Goal: Task Accomplishment & Management: Use online tool/utility

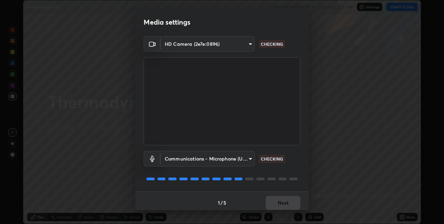
scroll to position [3, 0]
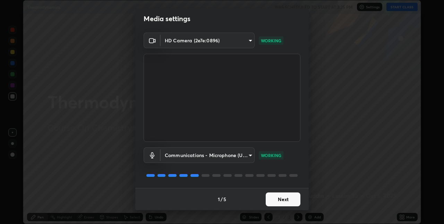
click at [281, 199] on button "Next" at bounding box center [283, 200] width 35 height 14
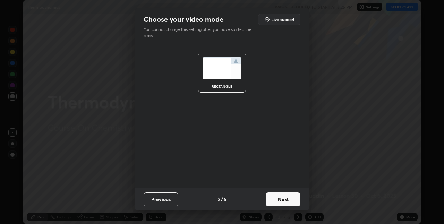
scroll to position [0, 0]
click at [281, 200] on button "Next" at bounding box center [283, 200] width 35 height 14
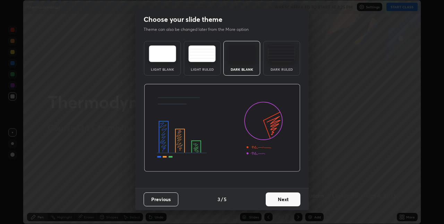
click at [281, 200] on button "Next" at bounding box center [283, 200] width 35 height 14
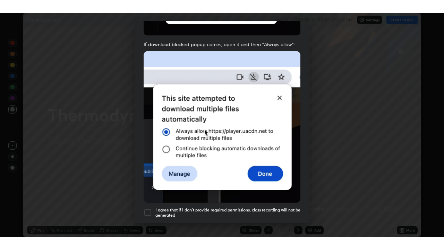
scroll to position [141, 0]
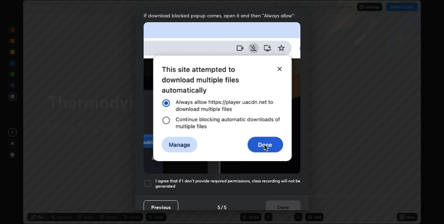
click at [149, 182] on div at bounding box center [148, 183] width 8 height 8
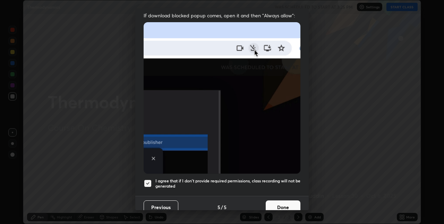
click at [275, 203] on button "Done" at bounding box center [283, 208] width 35 height 14
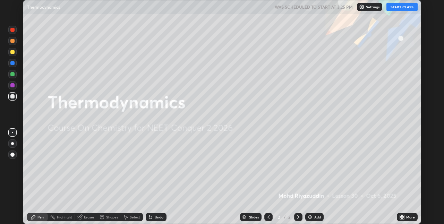
click at [391, 9] on button "START CLASS" at bounding box center [402, 7] width 31 height 8
click at [401, 216] on icon at bounding box center [401, 216] width 2 height 2
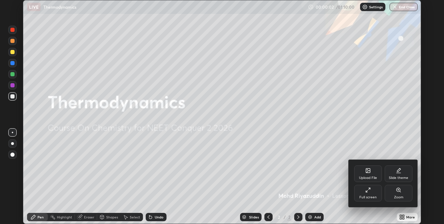
click at [368, 196] on div "Full screen" at bounding box center [368, 197] width 17 height 3
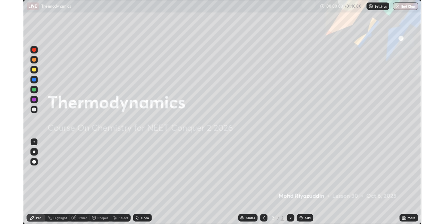
scroll to position [250, 444]
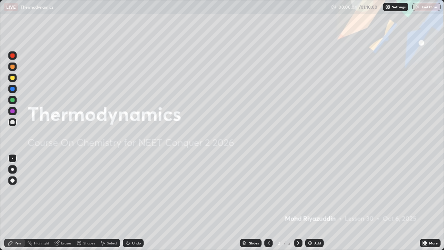
click at [308, 224] on img at bounding box center [311, 243] width 6 height 6
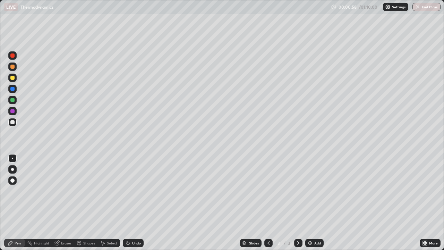
click at [127, 224] on icon at bounding box center [128, 243] width 3 height 3
click at [129, 224] on div "Undo" at bounding box center [133, 243] width 21 height 8
click at [127, 224] on icon at bounding box center [128, 243] width 3 height 3
click at [128, 224] on icon at bounding box center [128, 243] width 6 height 6
click at [129, 224] on div "Undo" at bounding box center [133, 243] width 21 height 8
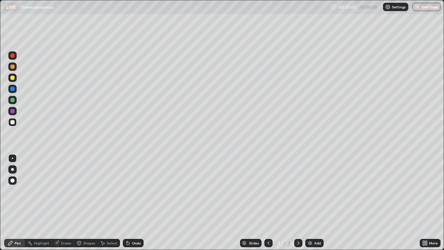
click at [127, 224] on icon at bounding box center [128, 243] width 3 height 3
click at [127, 224] on icon at bounding box center [127, 241] width 1 height 1
click at [127, 224] on icon at bounding box center [128, 243] width 3 height 3
click at [128, 224] on icon at bounding box center [128, 243] width 3 height 3
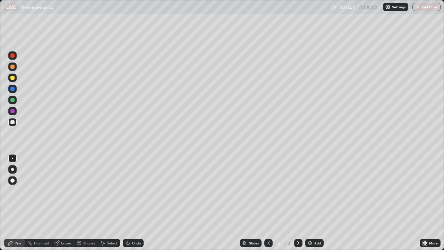
click at [128, 224] on icon at bounding box center [128, 243] width 6 height 6
click at [129, 224] on icon at bounding box center [128, 243] width 6 height 6
click at [11, 77] on div at bounding box center [12, 78] width 4 height 4
click at [12, 123] on div at bounding box center [12, 122] width 4 height 4
click at [12, 78] on div at bounding box center [12, 78] width 4 height 4
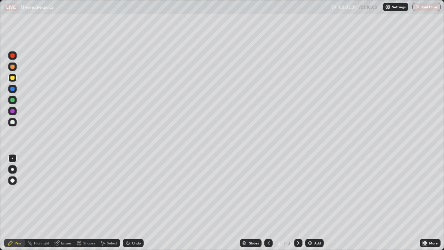
click at [128, 224] on icon at bounding box center [128, 243] width 3 height 3
click at [127, 224] on icon at bounding box center [128, 243] width 3 height 3
click at [128, 224] on icon at bounding box center [128, 243] width 3 height 3
click at [14, 121] on div at bounding box center [12, 122] width 4 height 4
click at [127, 224] on icon at bounding box center [127, 241] width 1 height 1
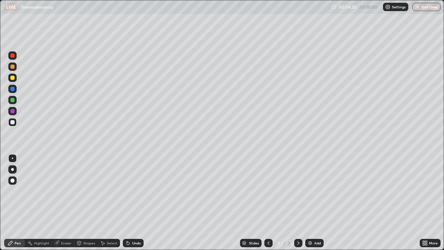
click at [127, 224] on icon at bounding box center [128, 243] width 3 height 3
click at [13, 123] on div at bounding box center [12, 122] width 4 height 4
click at [127, 224] on icon at bounding box center [128, 243] width 6 height 6
click at [129, 224] on icon at bounding box center [128, 243] width 6 height 6
click at [127, 224] on icon at bounding box center [128, 243] width 3 height 3
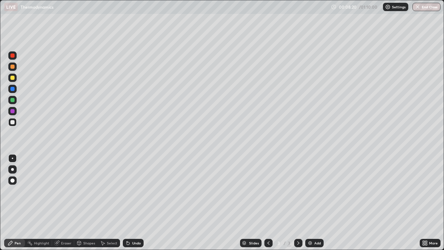
click at [128, 224] on icon at bounding box center [128, 243] width 3 height 3
click at [127, 224] on icon at bounding box center [128, 243] width 3 height 3
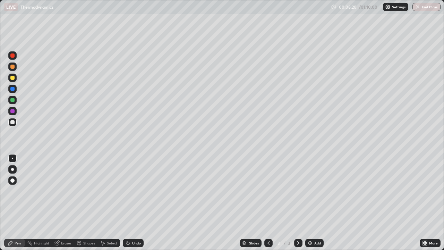
click at [127, 224] on icon at bounding box center [128, 243] width 3 height 3
click at [128, 224] on icon at bounding box center [128, 243] width 6 height 6
click at [310, 224] on img at bounding box center [311, 243] width 6 height 6
click at [127, 224] on icon at bounding box center [128, 243] width 3 height 3
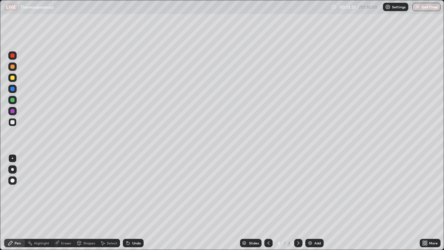
click at [128, 224] on icon at bounding box center [128, 243] width 6 height 6
click at [127, 224] on icon at bounding box center [128, 243] width 3 height 3
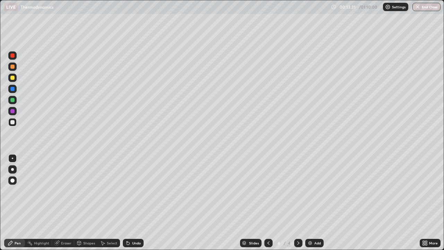
click at [127, 224] on icon at bounding box center [128, 243] width 3 height 3
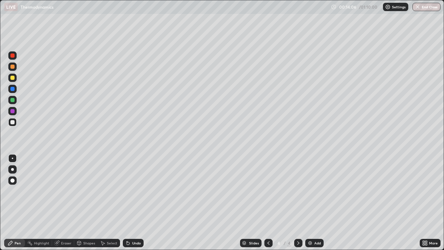
click at [269, 224] on icon at bounding box center [269, 243] width 6 height 6
click at [299, 224] on icon at bounding box center [299, 243] width 6 height 6
click at [14, 78] on div at bounding box center [12, 78] width 4 height 4
click at [14, 121] on div at bounding box center [12, 122] width 4 height 4
click at [127, 224] on icon at bounding box center [128, 243] width 6 height 6
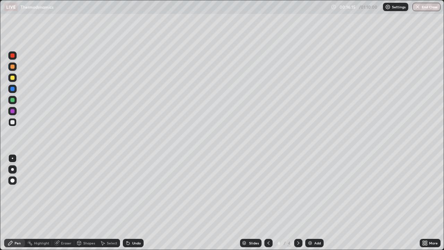
click at [14, 123] on div at bounding box center [12, 122] width 4 height 4
click at [309, 224] on img at bounding box center [311, 243] width 6 height 6
click at [127, 224] on icon at bounding box center [128, 243] width 3 height 3
click at [133, 224] on div "Undo" at bounding box center [136, 242] width 9 height 3
click at [129, 224] on icon at bounding box center [128, 243] width 6 height 6
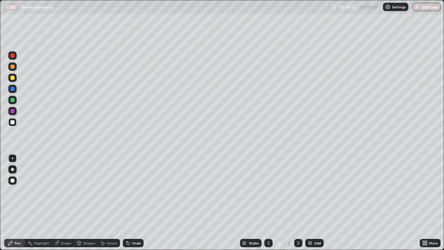
click at [310, 224] on img at bounding box center [311, 243] width 6 height 6
click at [128, 224] on icon at bounding box center [128, 243] width 3 height 3
click at [127, 224] on icon at bounding box center [128, 243] width 3 height 3
click at [265, 224] on div at bounding box center [269, 243] width 8 height 8
click at [299, 224] on icon at bounding box center [299, 243] width 6 height 6
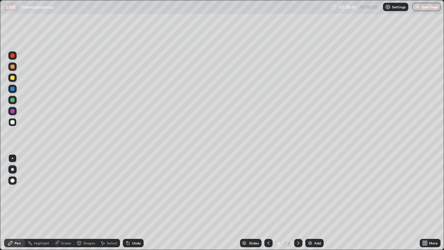
click at [128, 224] on icon at bounding box center [128, 243] width 3 height 3
click at [127, 224] on icon at bounding box center [128, 243] width 3 height 3
click at [128, 224] on icon at bounding box center [128, 243] width 3 height 3
click at [130, 224] on div "Undo" at bounding box center [133, 243] width 21 height 8
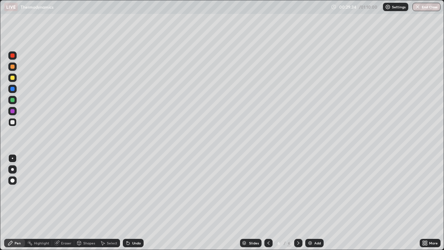
click at [130, 224] on div "Undo" at bounding box center [133, 243] width 21 height 8
click at [129, 224] on icon at bounding box center [128, 243] width 6 height 6
click at [128, 224] on icon at bounding box center [128, 243] width 3 height 3
click at [311, 224] on img at bounding box center [311, 243] width 6 height 6
click at [16, 122] on div at bounding box center [12, 122] width 8 height 8
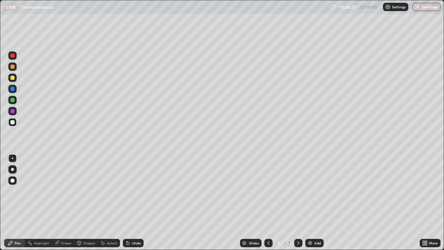
click at [128, 224] on icon at bounding box center [128, 243] width 3 height 3
click at [127, 224] on icon at bounding box center [128, 243] width 3 height 3
click at [130, 224] on div "Undo" at bounding box center [133, 243] width 21 height 8
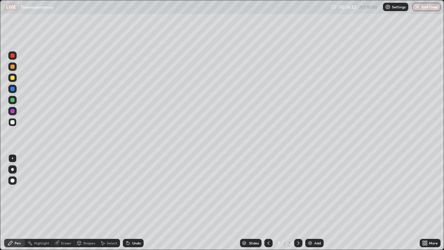
click at [129, 224] on icon at bounding box center [128, 243] width 6 height 6
click at [132, 224] on div "Undo" at bounding box center [136, 242] width 9 height 3
click at [64, 224] on div "Eraser" at bounding box center [66, 242] width 10 height 3
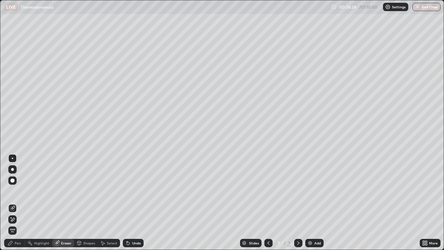
click at [14, 218] on icon at bounding box center [13, 219] width 4 height 3
click at [14, 207] on icon at bounding box center [13, 207] width 4 height 3
click at [16, 224] on div "Pen" at bounding box center [18, 242] width 6 height 3
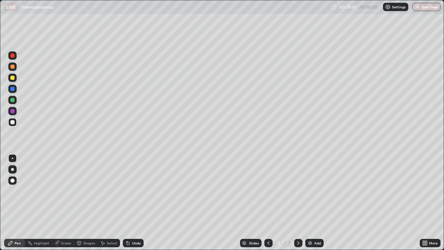
click at [127, 224] on icon at bounding box center [128, 243] width 3 height 3
click at [61, 224] on div "Eraser" at bounding box center [66, 242] width 10 height 3
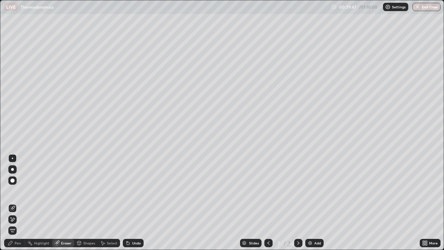
click at [22, 224] on div "Pen" at bounding box center [14, 243] width 21 height 8
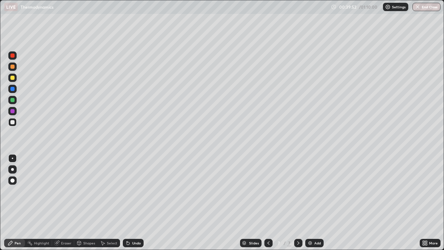
click at [69, 224] on div "Eraser" at bounding box center [66, 242] width 10 height 3
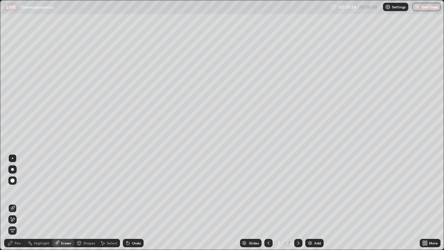
click at [21, 224] on div "Pen" at bounding box center [14, 243] width 21 height 8
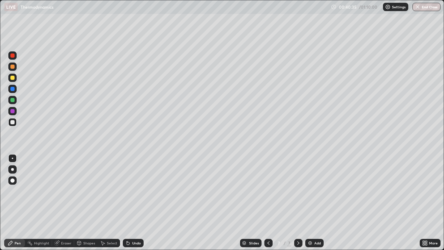
click at [65, 224] on div "Eraser" at bounding box center [66, 242] width 10 height 3
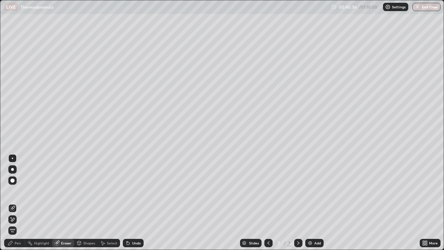
click at [19, 224] on div "Pen" at bounding box center [18, 242] width 6 height 3
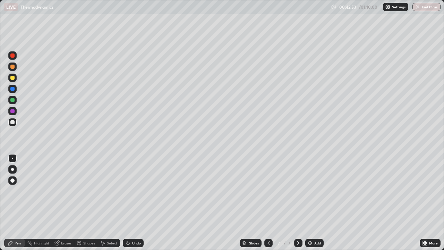
click at [309, 224] on img at bounding box center [311, 243] width 6 height 6
click at [128, 224] on icon at bounding box center [128, 243] width 3 height 3
click at [69, 224] on div "Eraser" at bounding box center [66, 242] width 10 height 3
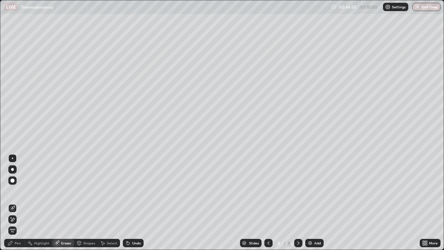
click at [19, 224] on div "Pen" at bounding box center [18, 242] width 6 height 3
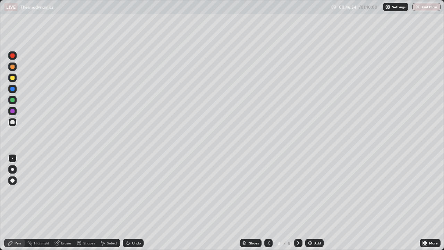
click at [126, 224] on icon at bounding box center [128, 243] width 6 height 6
click at [128, 224] on icon at bounding box center [128, 243] width 6 height 6
click at [311, 224] on img at bounding box center [311, 243] width 6 height 6
click at [128, 224] on icon at bounding box center [128, 243] width 3 height 3
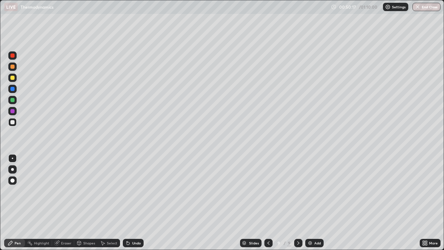
click at [130, 224] on icon at bounding box center [128, 243] width 6 height 6
click at [130, 224] on div "Undo" at bounding box center [133, 243] width 21 height 8
click at [127, 224] on icon at bounding box center [128, 243] width 3 height 3
click at [310, 224] on img at bounding box center [311, 243] width 6 height 6
click at [64, 224] on div "Eraser" at bounding box center [66, 242] width 10 height 3
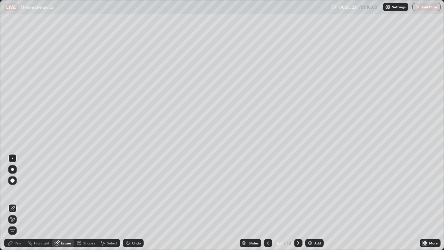
click at [15, 224] on div "Pen" at bounding box center [18, 242] width 6 height 3
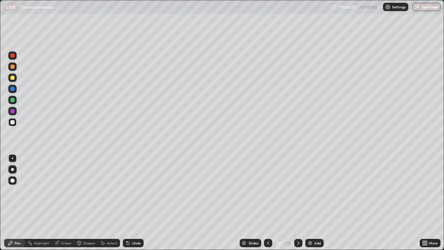
click at [131, 224] on div "Undo" at bounding box center [133, 243] width 21 height 8
click at [310, 224] on img at bounding box center [311, 243] width 6 height 6
click at [128, 224] on icon at bounding box center [128, 243] width 3 height 3
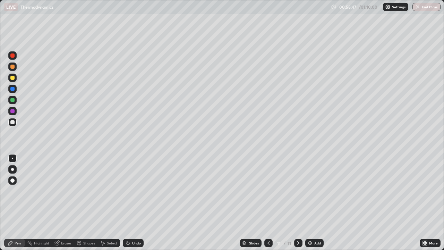
click at [128, 224] on icon at bounding box center [128, 243] width 3 height 3
click at [267, 224] on icon at bounding box center [269, 243] width 6 height 6
click at [298, 224] on icon at bounding box center [299, 243] width 6 height 6
click at [127, 224] on icon at bounding box center [128, 243] width 3 height 3
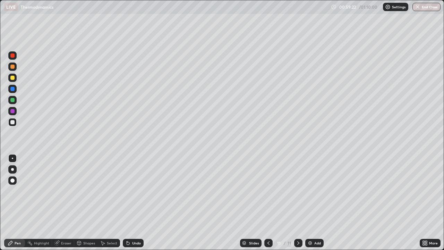
click at [12, 78] on div at bounding box center [12, 78] width 4 height 4
click at [13, 122] on div at bounding box center [12, 122] width 4 height 4
click at [12, 79] on div at bounding box center [12, 78] width 4 height 4
click at [127, 224] on icon at bounding box center [127, 241] width 1 height 1
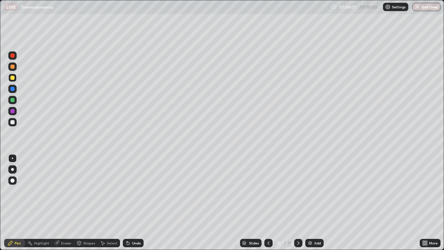
click at [311, 224] on img at bounding box center [311, 243] width 6 height 6
click at [13, 121] on div at bounding box center [12, 122] width 4 height 4
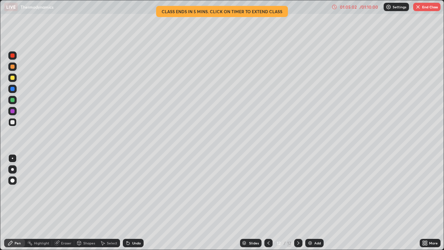
click at [127, 224] on icon at bounding box center [128, 243] width 3 height 3
click at [128, 224] on icon at bounding box center [128, 243] width 3 height 3
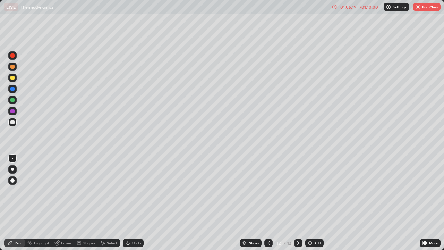
click at [127, 224] on icon at bounding box center [128, 243] width 3 height 3
click at [127, 224] on icon at bounding box center [128, 243] width 6 height 6
click at [129, 224] on icon at bounding box center [128, 243] width 6 height 6
click at [11, 78] on div at bounding box center [12, 78] width 4 height 4
click at [128, 224] on icon at bounding box center [128, 243] width 3 height 3
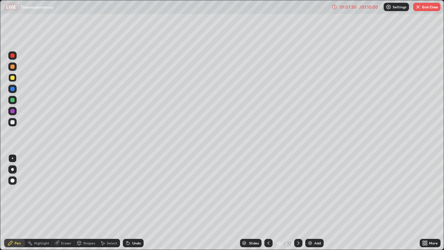
click at [127, 224] on icon at bounding box center [128, 243] width 3 height 3
click at [422, 9] on button "End Class" at bounding box center [426, 7] width 27 height 8
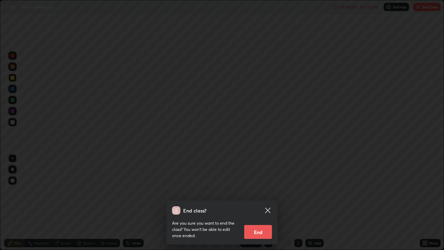
click at [265, 224] on button "End" at bounding box center [258, 232] width 28 height 14
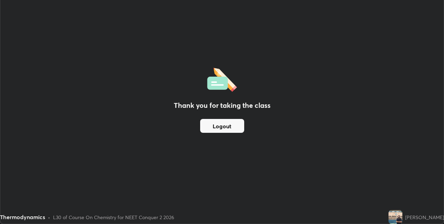
scroll to position [34489, 34269]
